Goal: Find contact information: Find contact information

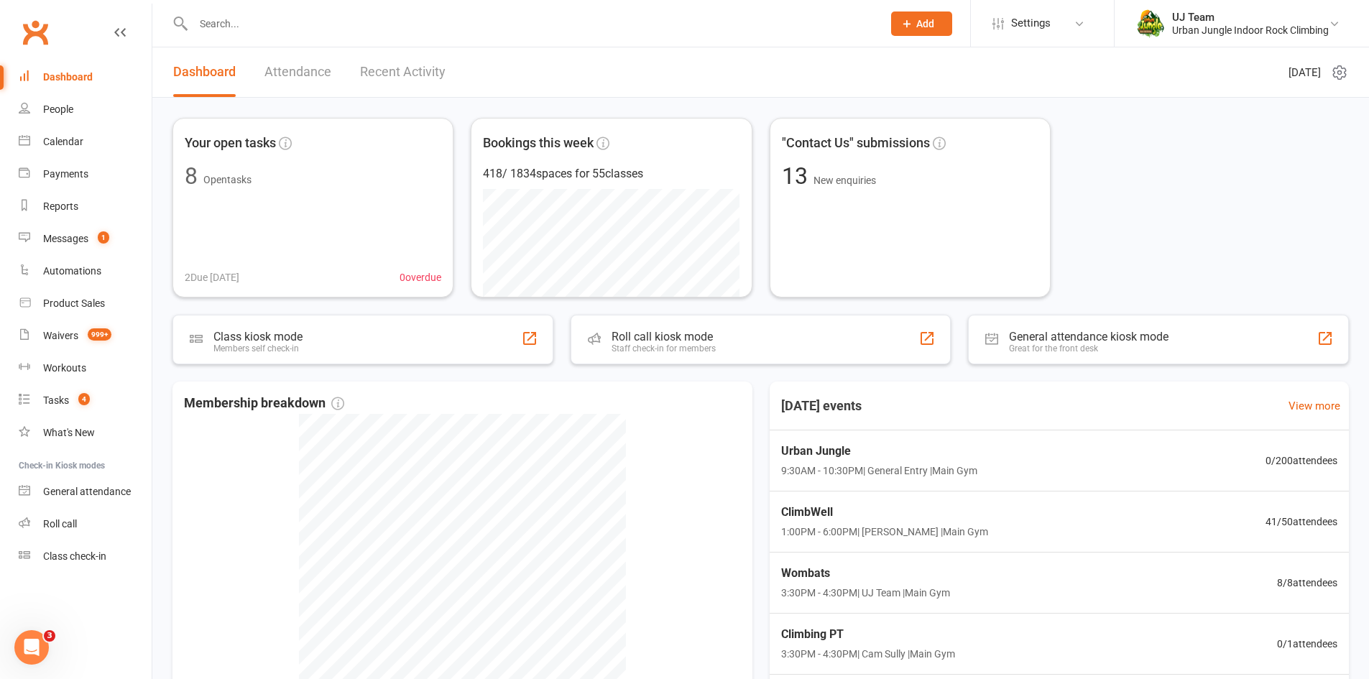
drag, startPoint x: 283, startPoint y: 20, endPoint x: 336, endPoint y: 32, distance: 54.6
click at [283, 20] on input "text" at bounding box center [531, 24] width 684 height 20
paste input "[PERSON_NAME]"
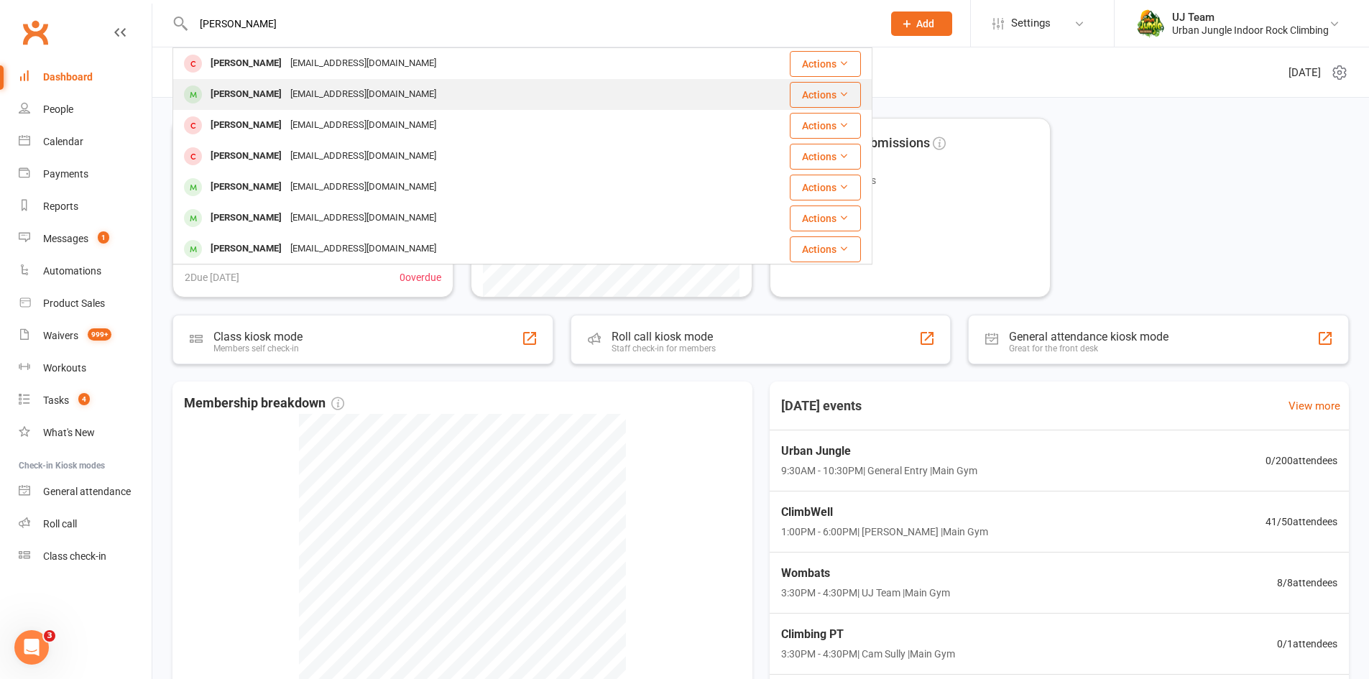
type input "[PERSON_NAME]"
click at [407, 91] on div "[PERSON_NAME] [EMAIL_ADDRESS][DOMAIN_NAME]" at bounding box center [464, 94] width 581 height 29
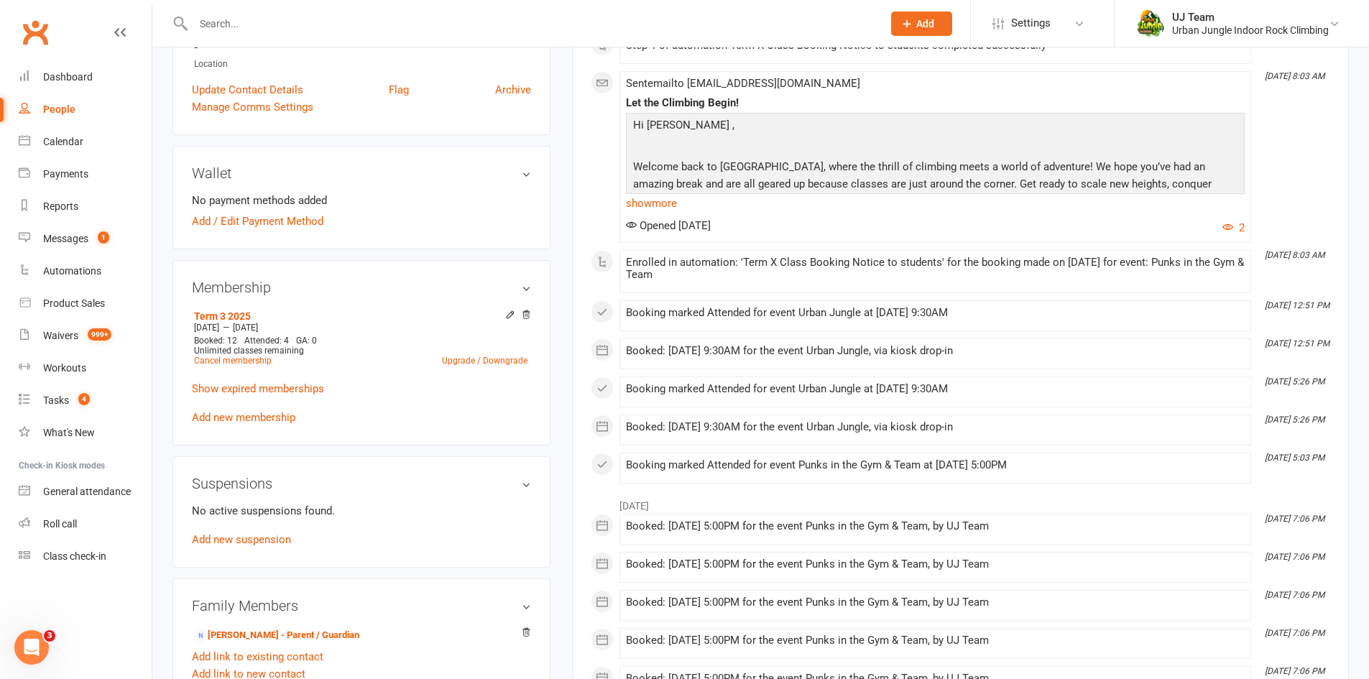
scroll to position [503, 0]
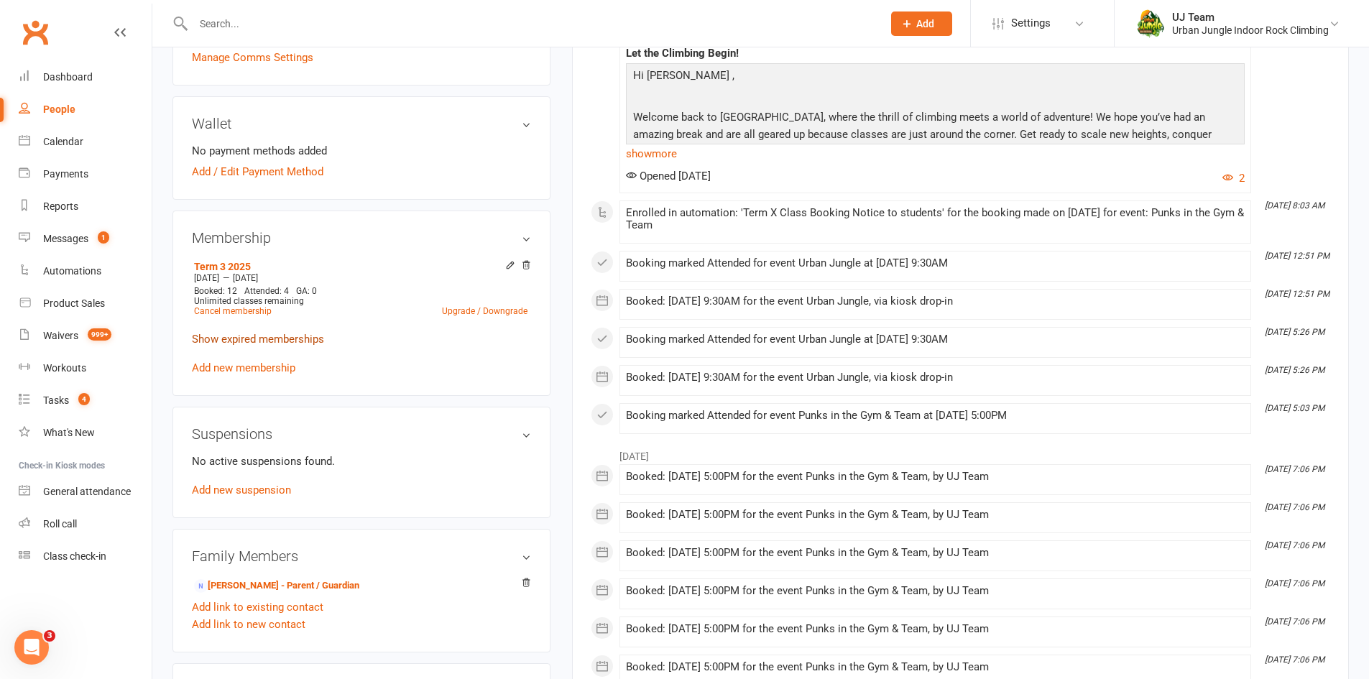
click at [277, 340] on link "Show expired memberships" at bounding box center [258, 339] width 132 height 13
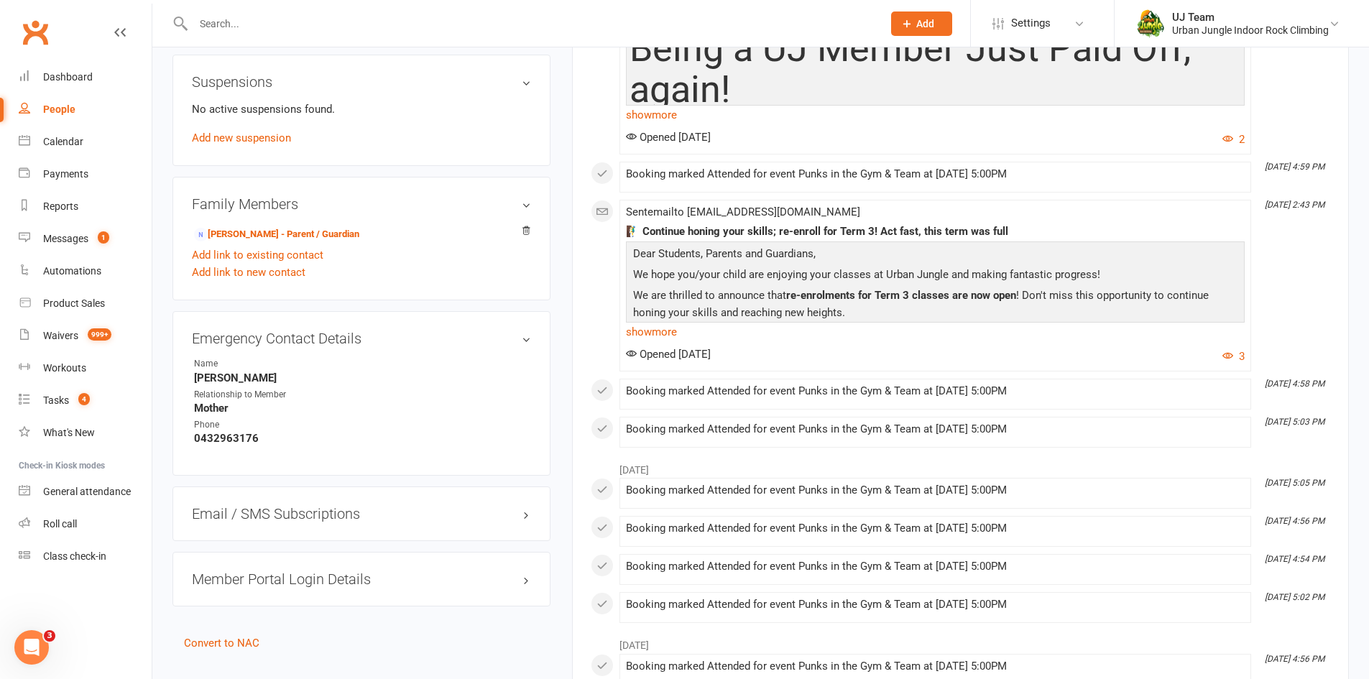
scroll to position [1581, 0]
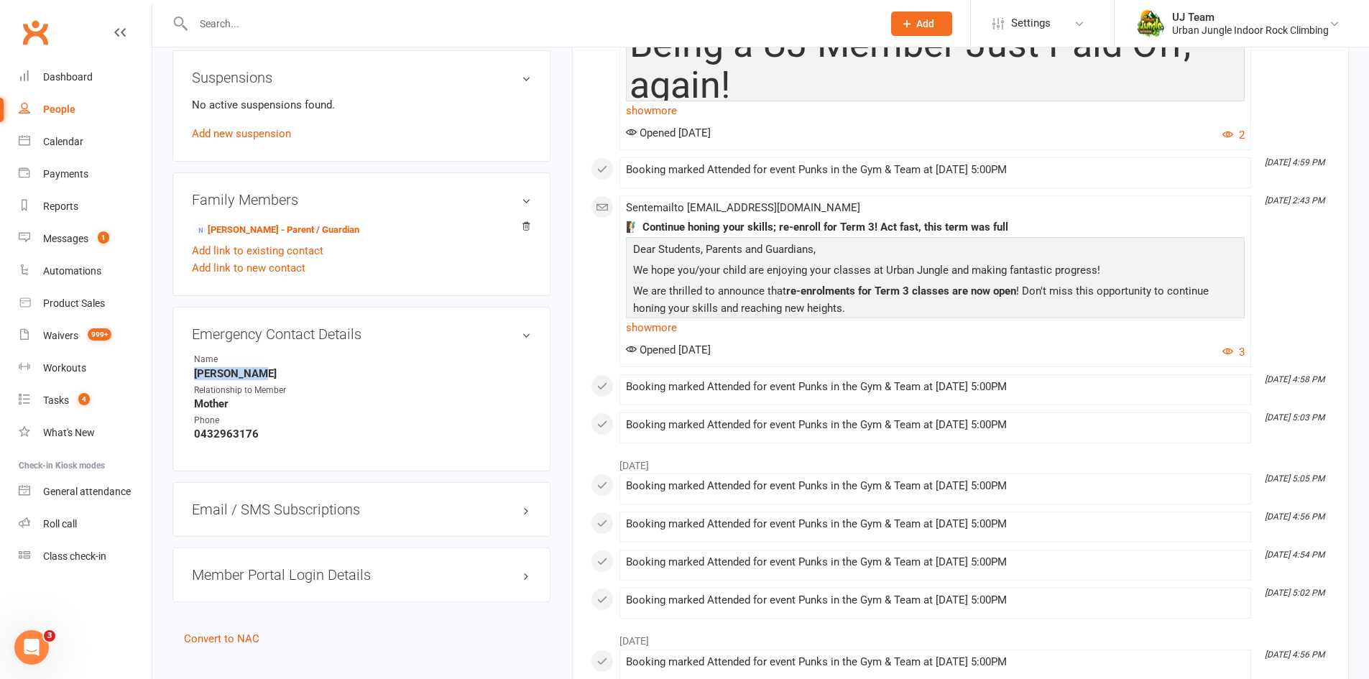
drag, startPoint x: 193, startPoint y: 363, endPoint x: 305, endPoint y: 373, distance: 113.3
click at [299, 371] on li "Name [PERSON_NAME]" at bounding box center [361, 366] width 339 height 27
drag, startPoint x: 312, startPoint y: 415, endPoint x: 280, endPoint y: 408, distance: 32.4
click at [312, 415] on div "Phone" at bounding box center [253, 421] width 119 height 14
click at [220, 428] on strong "0432963176" at bounding box center [362, 434] width 337 height 13
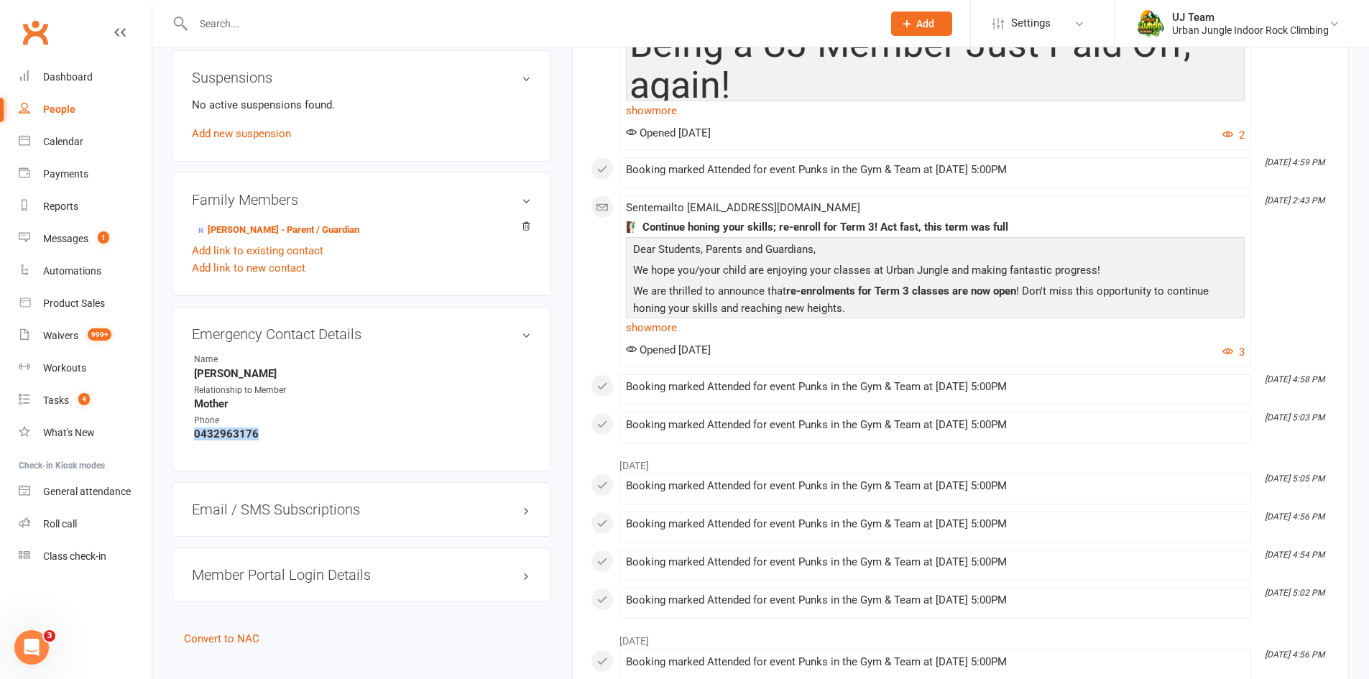
click at [220, 428] on strong "0432963176" at bounding box center [362, 434] width 337 height 13
copy strong "0432963176"
